Goal: Information Seeking & Learning: Learn about a topic

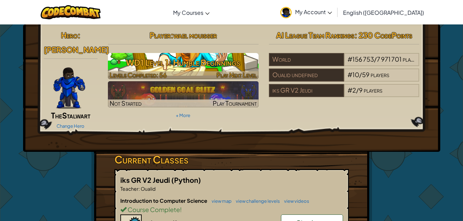
click at [196, 63] on h3 "WD1 Level 1: Humble Beginnings" at bounding box center [183, 63] width 151 height 16
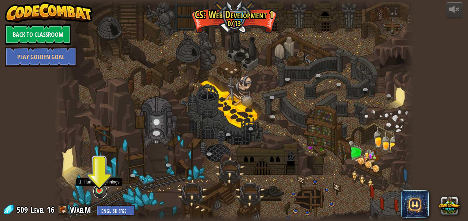
click at [103, 192] on link at bounding box center [100, 192] width 14 height 14
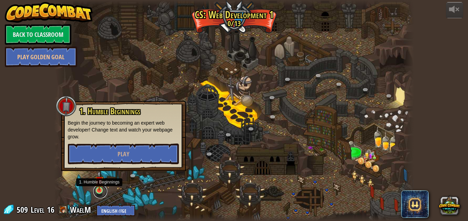
click at [103, 192] on link at bounding box center [100, 192] width 14 height 14
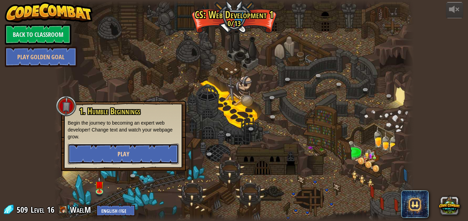
click at [121, 150] on span "Play" at bounding box center [123, 154] width 12 height 9
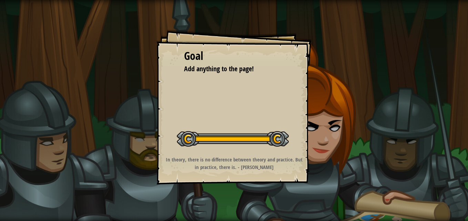
click at [205, 93] on div "Goal Add anything to the page! Start Level Error loading from server. Try refre…" at bounding box center [233, 107] width 155 height 155
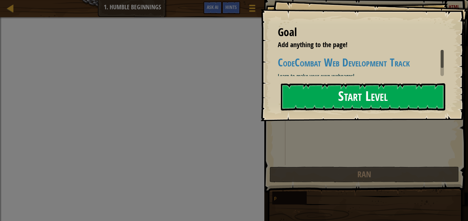
click at [361, 101] on button "Start Level" at bounding box center [363, 96] width 164 height 27
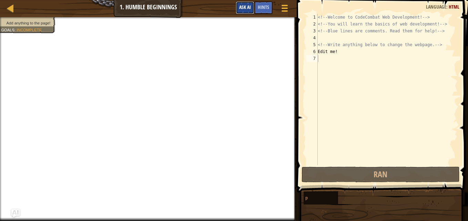
click at [243, 4] on span "Ask AI" at bounding box center [245, 7] width 12 height 7
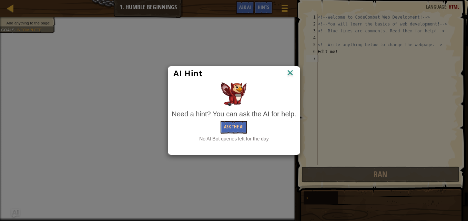
click at [291, 75] on img at bounding box center [290, 73] width 9 height 10
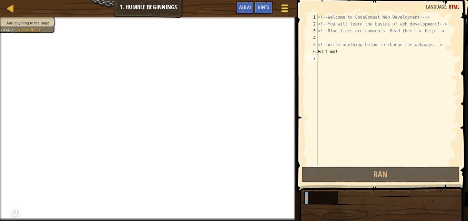
click at [282, 6] on div at bounding box center [284, 8] width 9 height 10
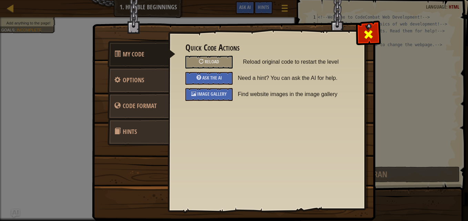
click at [369, 27] on div at bounding box center [368, 33] width 22 height 22
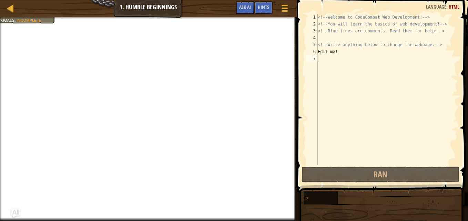
click at [26, 19] on div at bounding box center [148, 18] width 297 height 2
